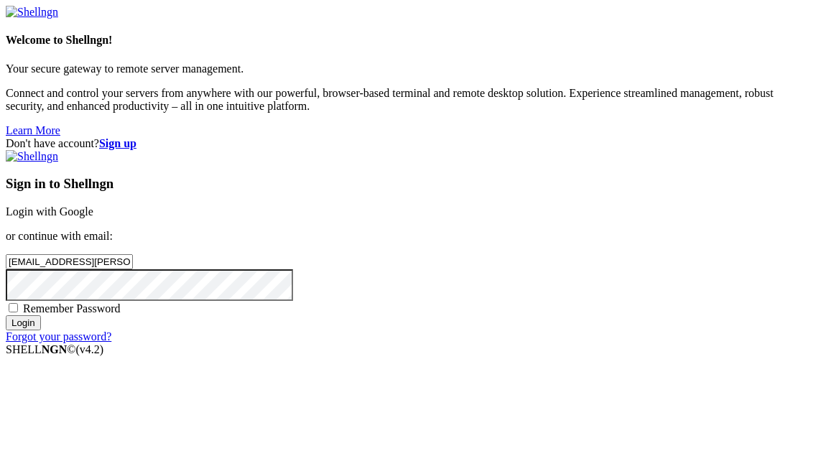
click at [6, 316] on input "Login" at bounding box center [23, 323] width 35 height 15
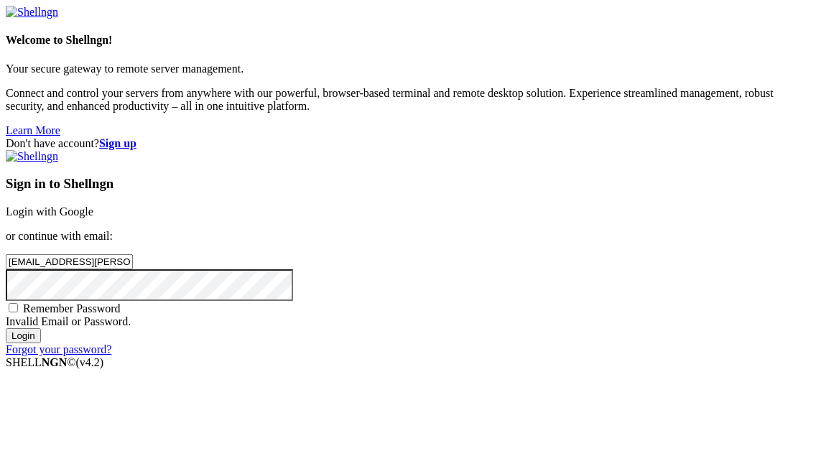
click at [6, 328] on input "Login" at bounding box center [23, 335] width 35 height 15
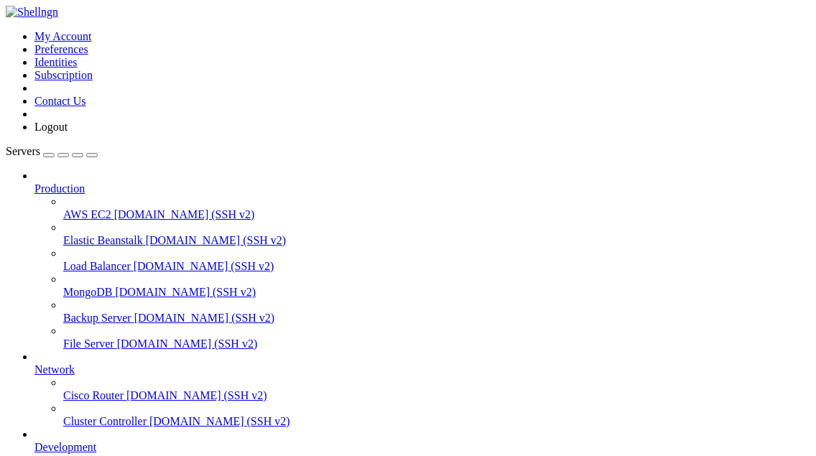
scroll to position [124, 0]
drag, startPoint x: 213, startPoint y: 985, endPoint x: 147, endPoint y: 990, distance: 66.4
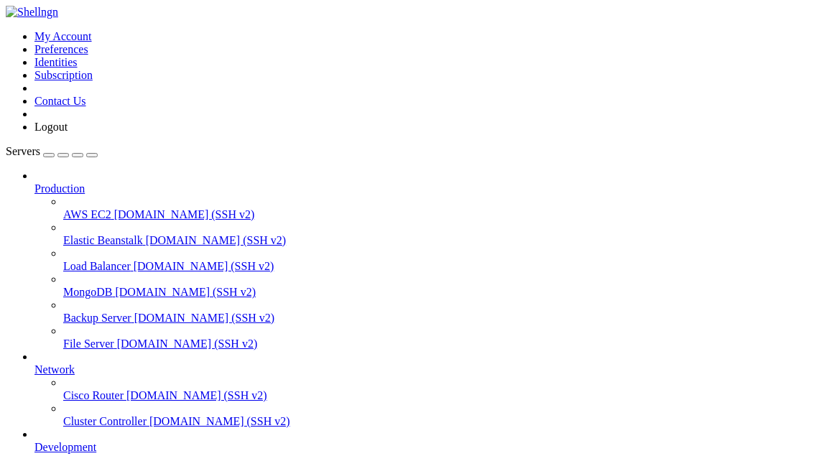
drag, startPoint x: 207, startPoint y: 995, endPoint x: 197, endPoint y: 991, distance: 10.7
drag, startPoint x: 195, startPoint y: 975, endPoint x: 178, endPoint y: 980, distance: 17.3
copy x-row "[TECHNICAL_ID]"
